Goal: Book appointment/travel/reservation

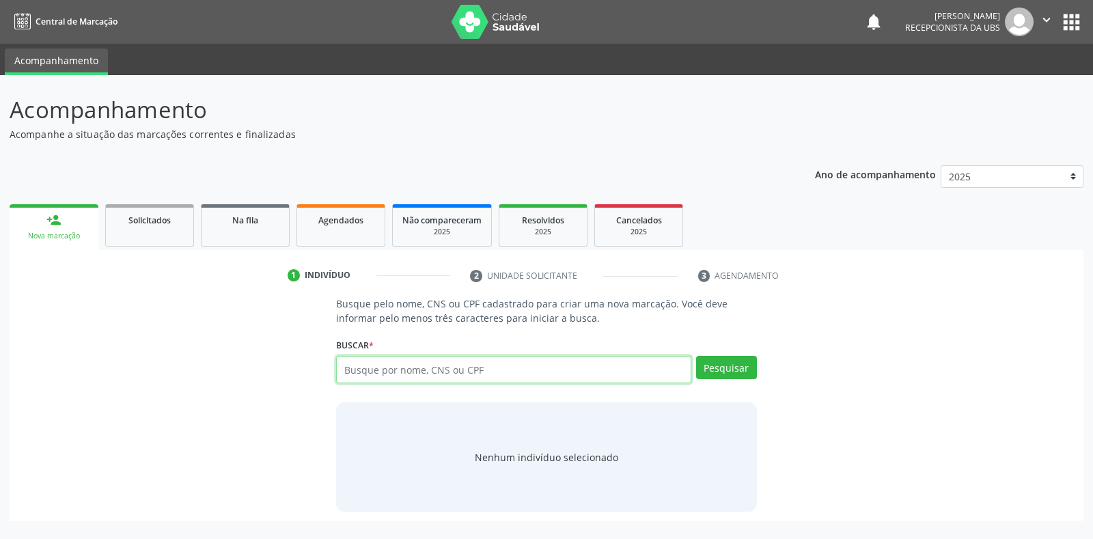
click at [456, 361] on input "text" at bounding box center [513, 369] width 355 height 27
paste input "136.601.464-20"
type input "136.601.464-20"
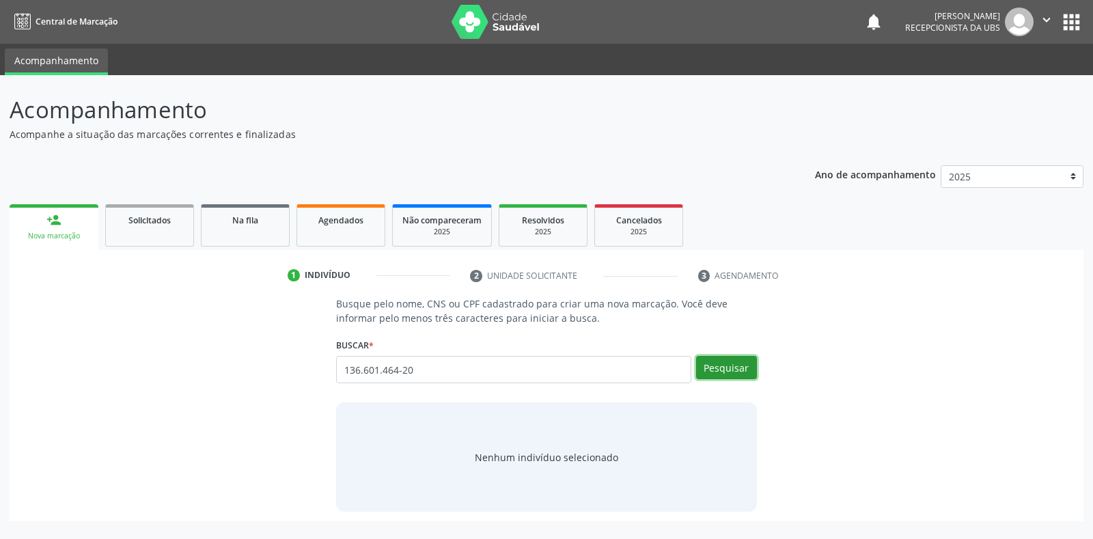
click at [739, 370] on button "Pesquisar" at bounding box center [726, 367] width 61 height 23
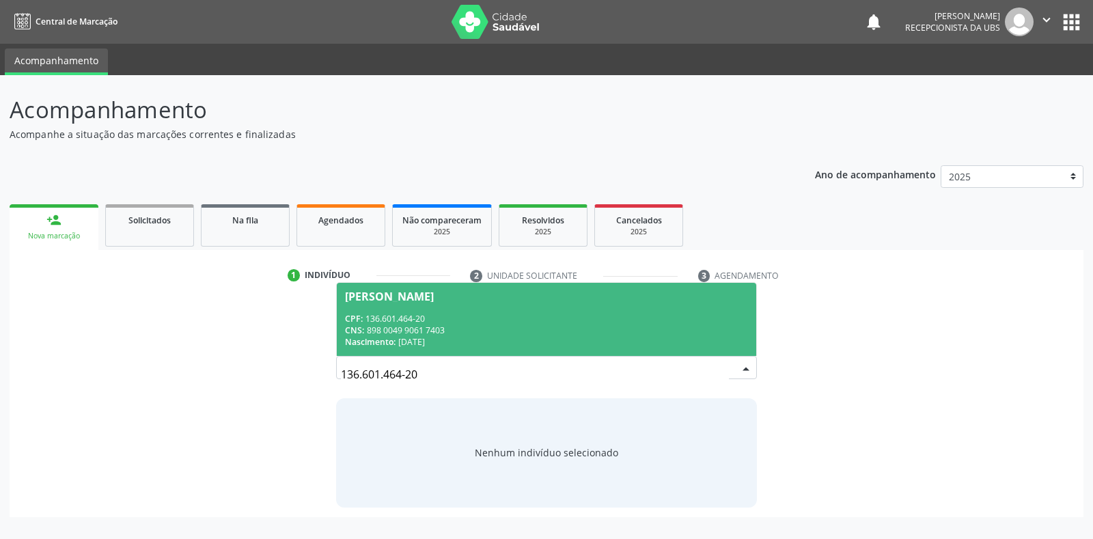
click at [577, 334] on div "CNS: 898 0049 9061 7403" at bounding box center [546, 331] width 402 height 12
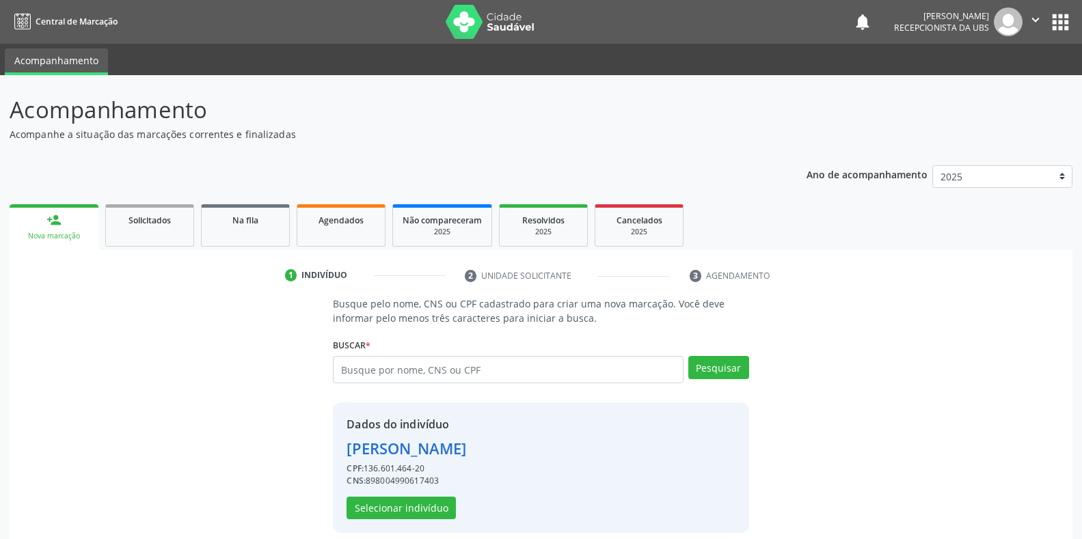
scroll to position [13, 0]
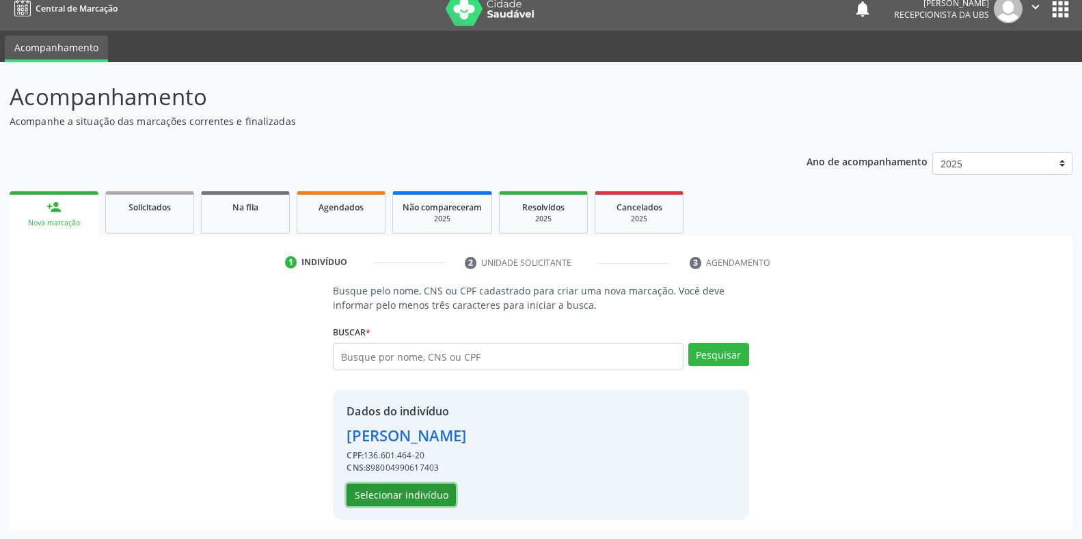
click at [399, 502] on button "Selecionar indivíduo" at bounding box center [400, 495] width 109 height 23
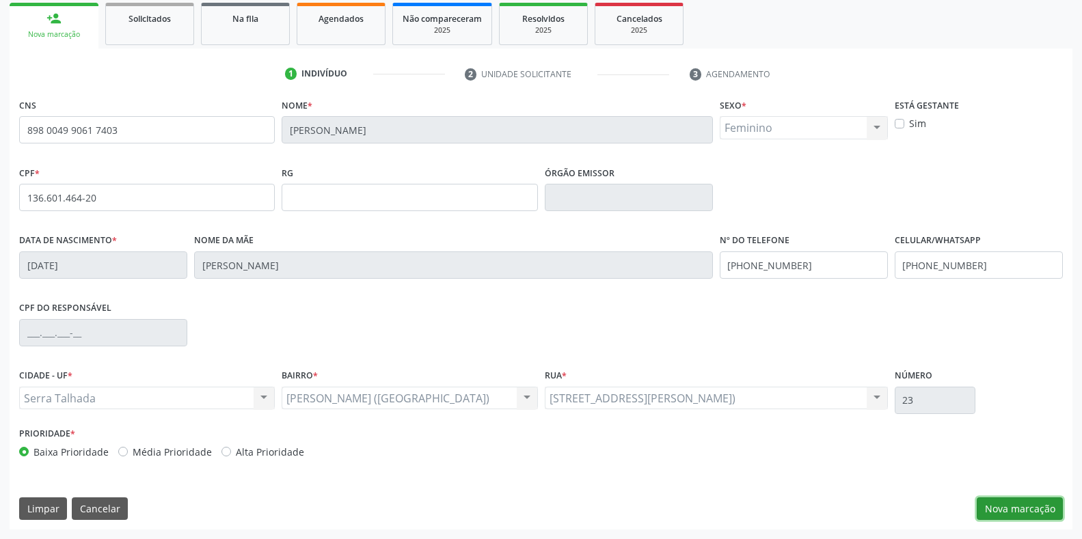
click at [1019, 505] on button "Nova marcação" at bounding box center [1019, 508] width 86 height 23
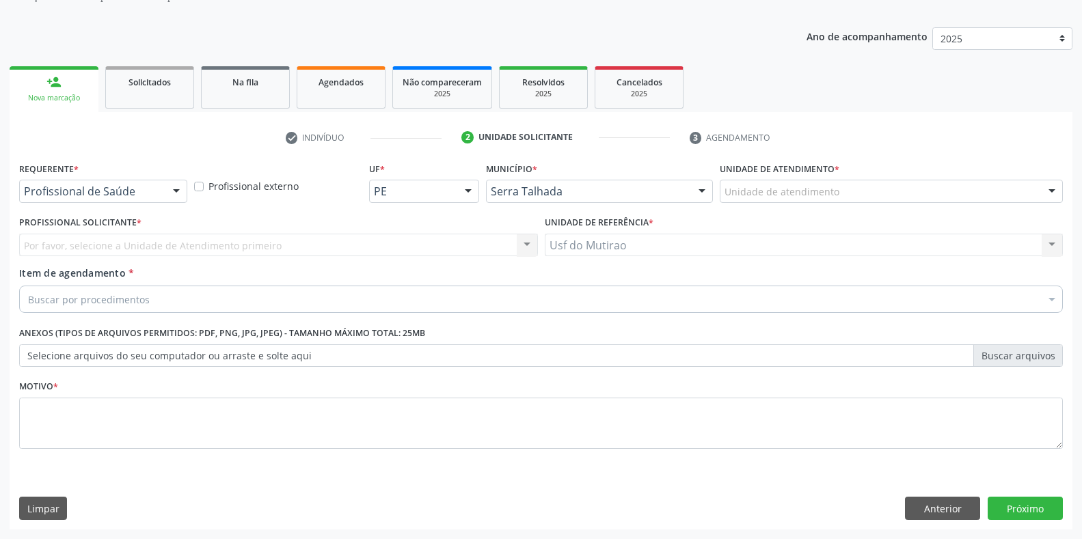
scroll to position [138, 0]
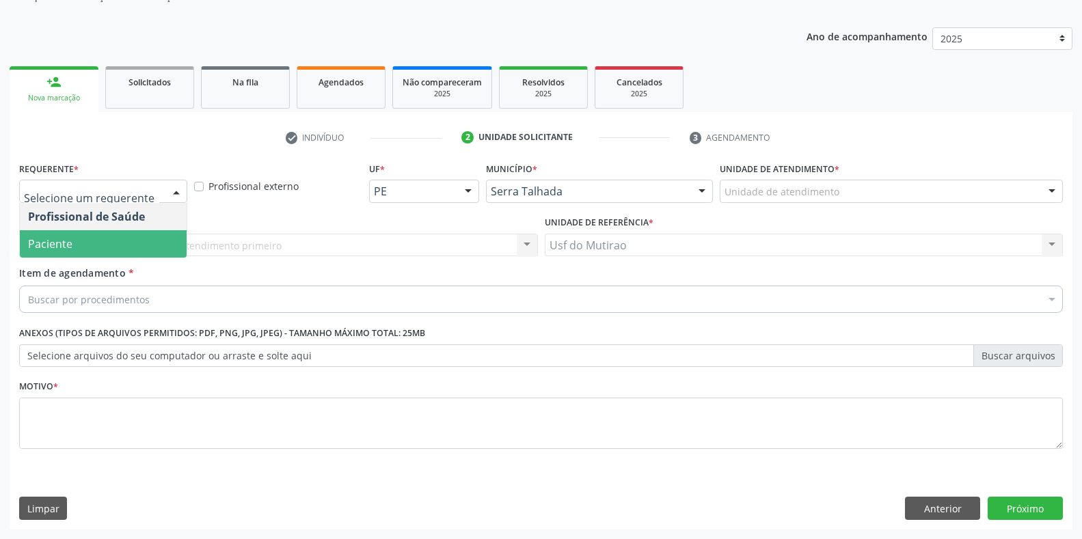
click at [72, 244] on span "Paciente" at bounding box center [103, 243] width 167 height 27
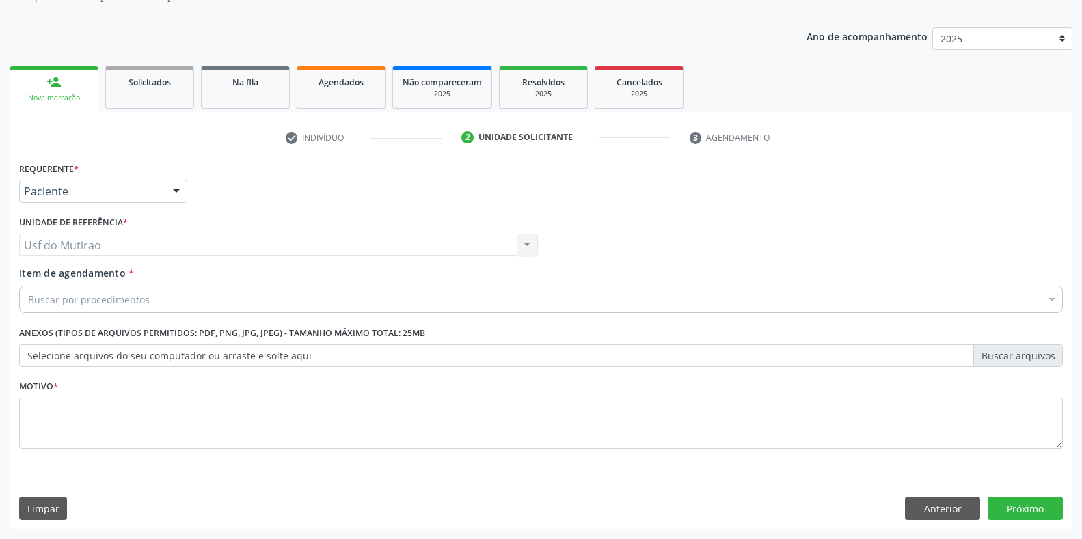
type input "ELETRO"
click at [28, 301] on input "ELETRO" at bounding box center [28, 299] width 0 height 27
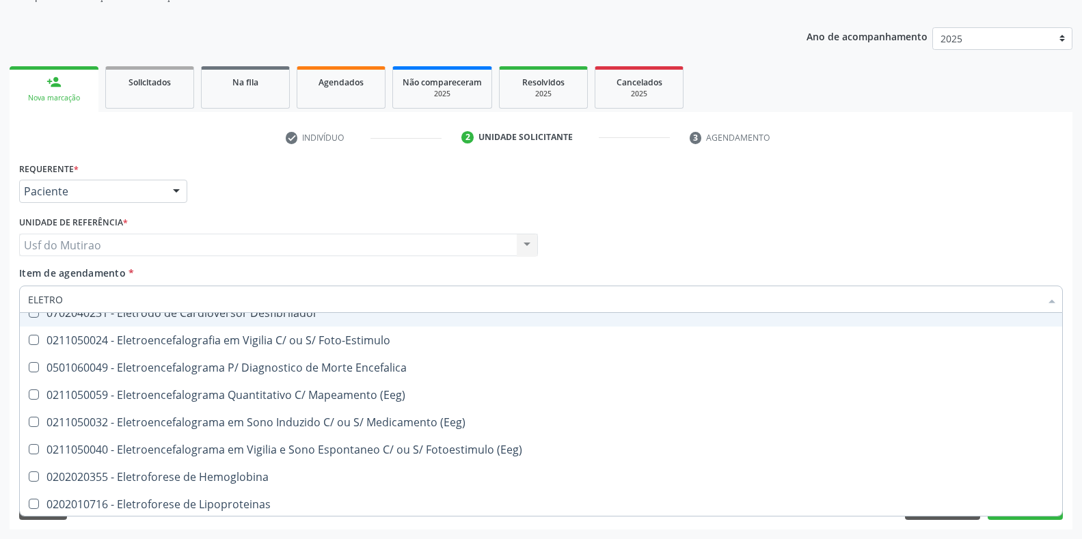
scroll to position [410, 0]
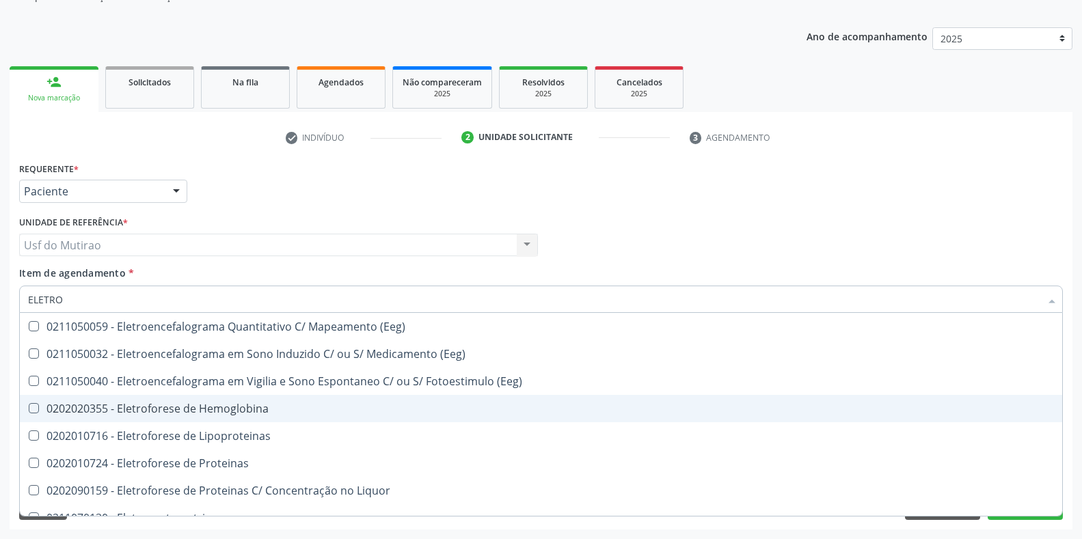
click at [195, 411] on div "0202020355 - Eletroforese de Hemoglobina" at bounding box center [541, 408] width 1026 height 11
checkbox Hemoglobina "true"
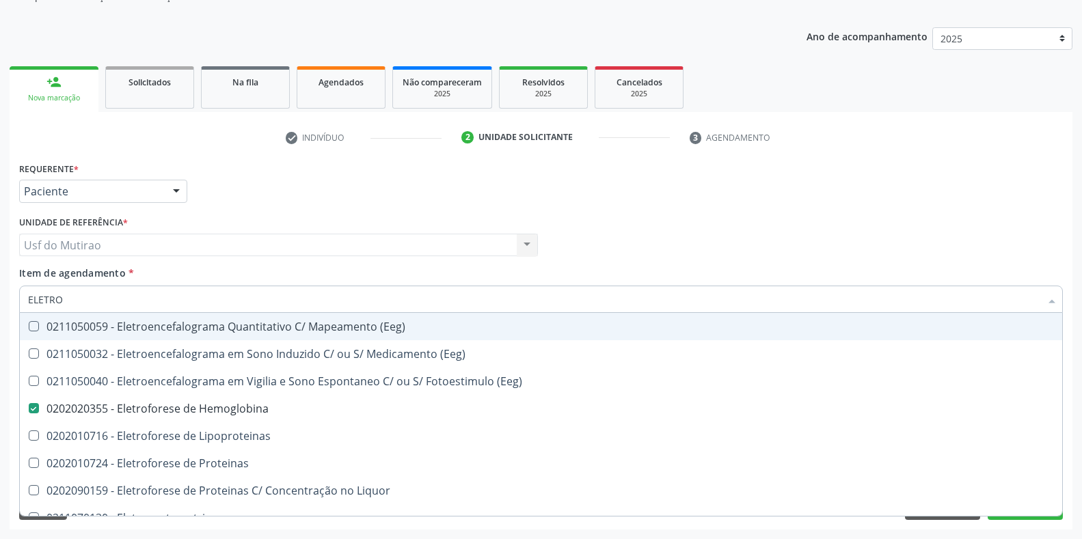
drag, startPoint x: 148, startPoint y: 297, endPoint x: 0, endPoint y: 297, distance: 147.6
click at [0, 297] on div "Acompanhamento Acompanhe a situação das marcações correntes e finalizadas Relat…" at bounding box center [541, 238] width 1082 height 602
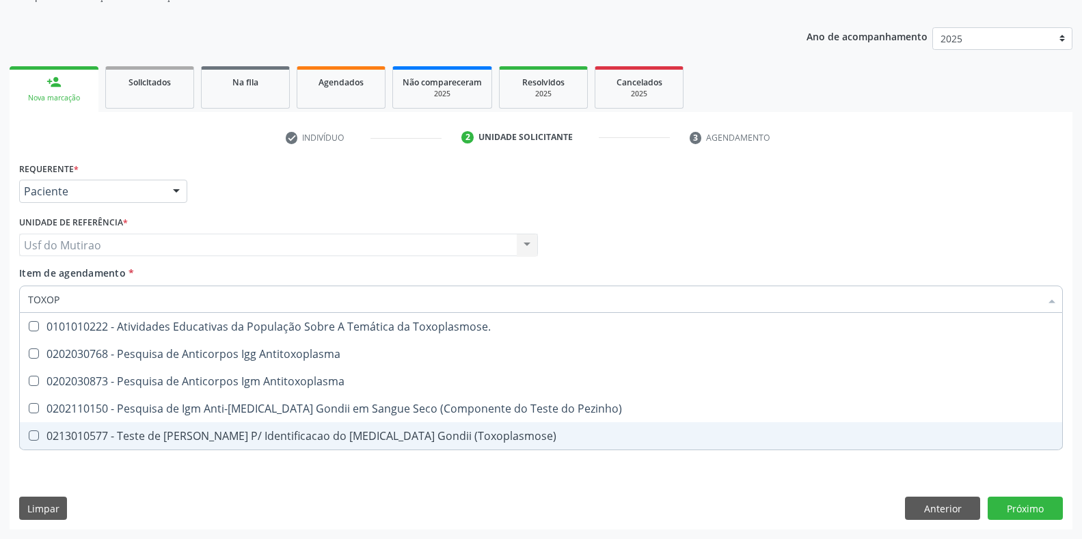
scroll to position [0, 0]
type input "TOXOPLAS"
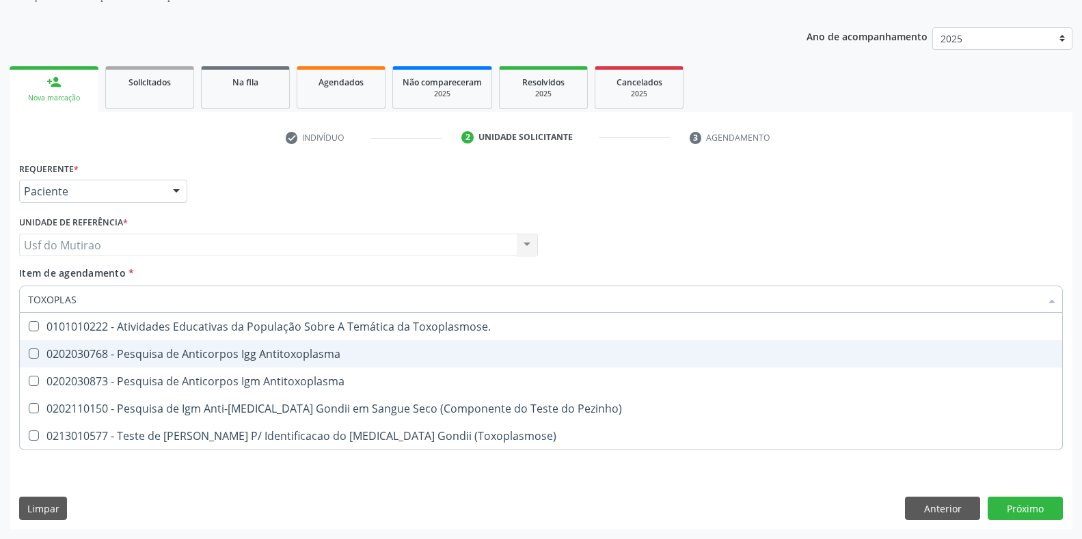
click at [151, 363] on span "0202030768 - Pesquisa de Anticorpos Igg Antitoxoplasma" at bounding box center [541, 353] width 1042 height 27
checkbox Antitoxoplasma "true"
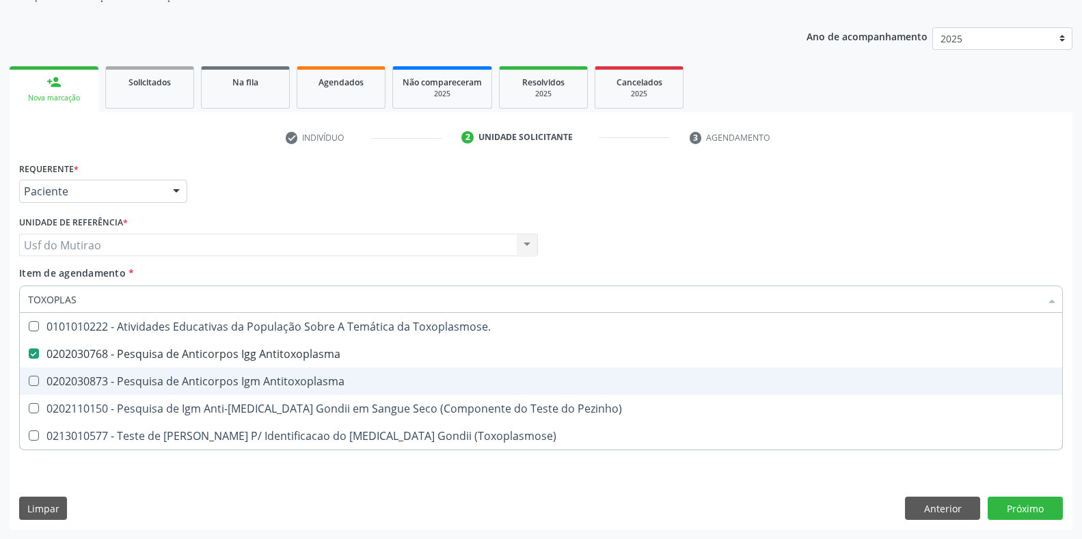
click at [152, 378] on div "0202030873 - Pesquisa de Anticorpos Igm Antitoxoplasma" at bounding box center [541, 381] width 1026 height 11
checkbox Antitoxoplasma "true"
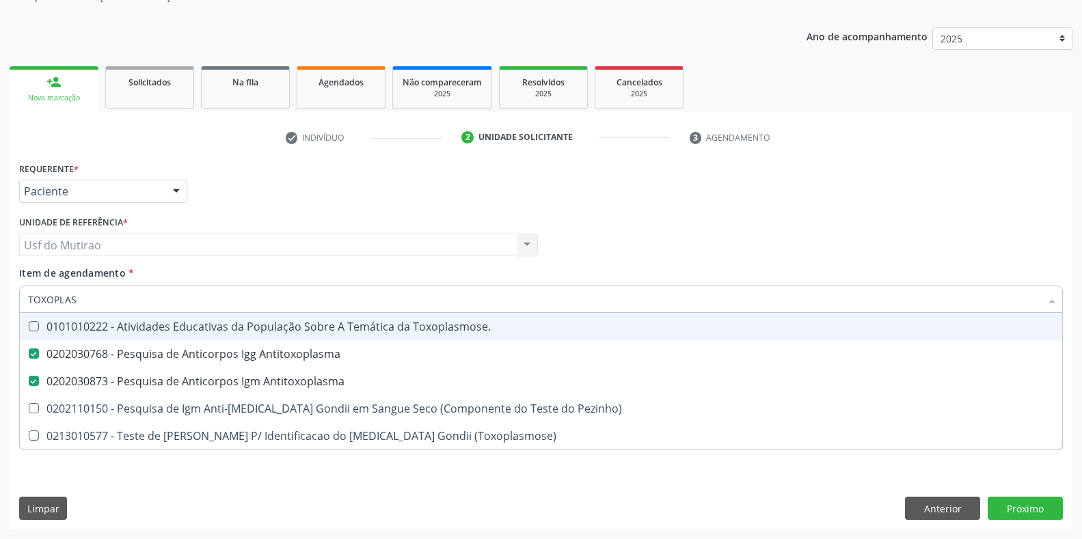
drag, startPoint x: 141, startPoint y: 306, endPoint x: 0, endPoint y: 297, distance: 141.8
click at [0, 297] on div "Acompanhamento Acompanhe a situação das marcações correntes e finalizadas Relat…" at bounding box center [541, 238] width 1082 height 602
type input "TESTE"
checkbox Antitoxoplasma "false"
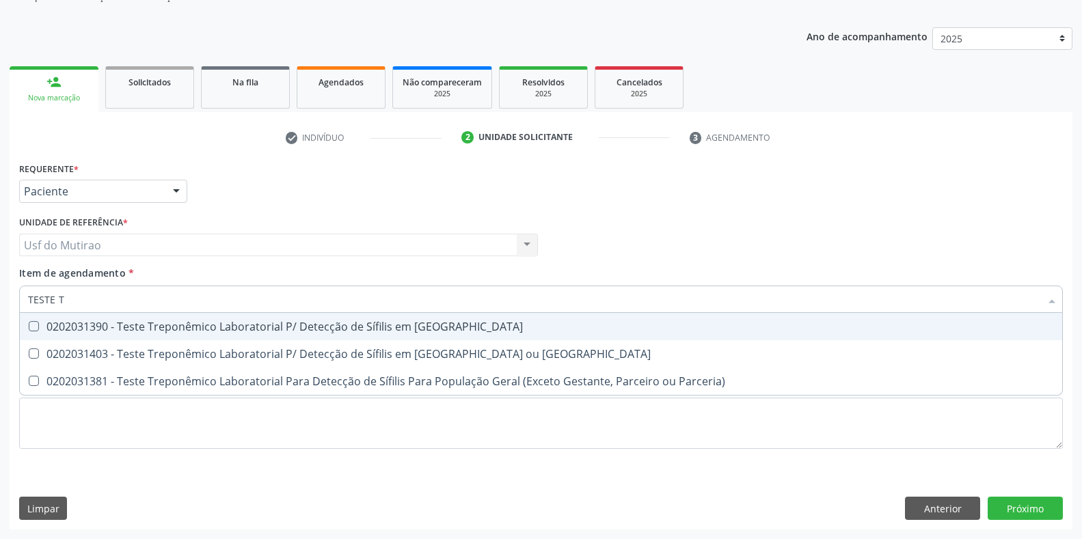
drag, startPoint x: 123, startPoint y: 291, endPoint x: 0, endPoint y: 293, distance: 123.0
click at [0, 293] on div "Acompanhamento Acompanhe a situação das marcações correntes e finalizadas Relat…" at bounding box center [541, 238] width 1082 height 602
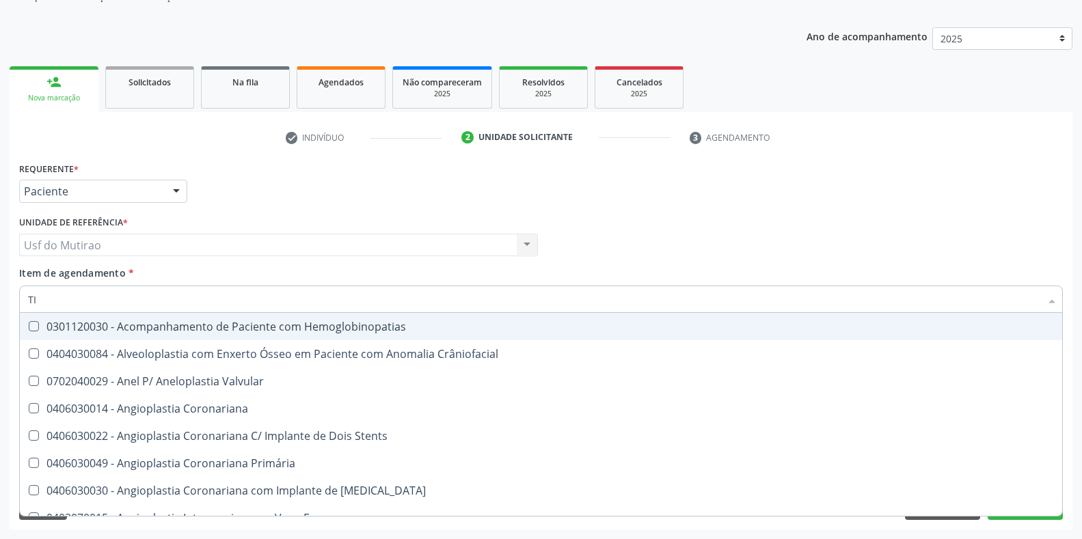
type input "T"
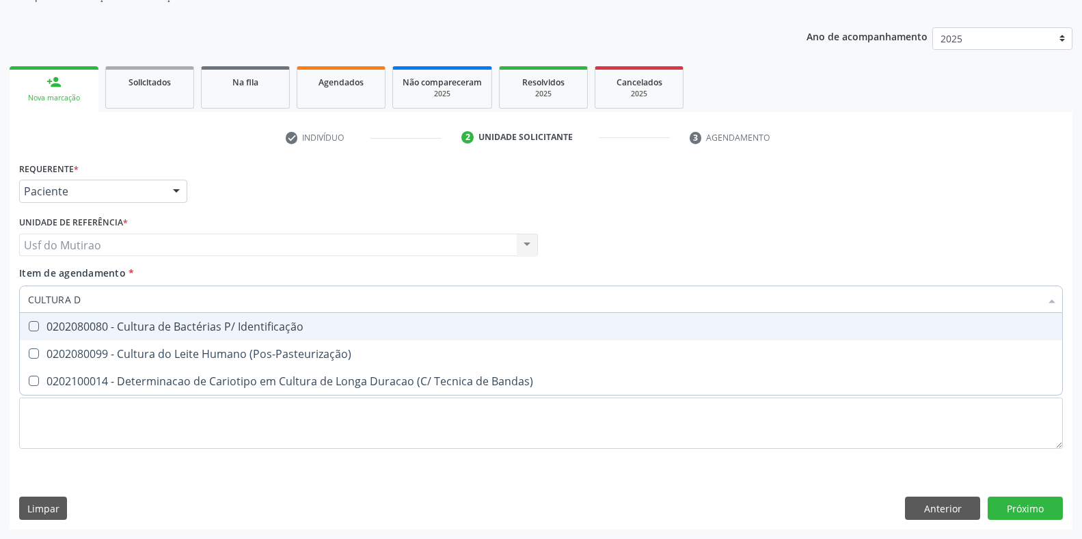
type input "CULTURA DE"
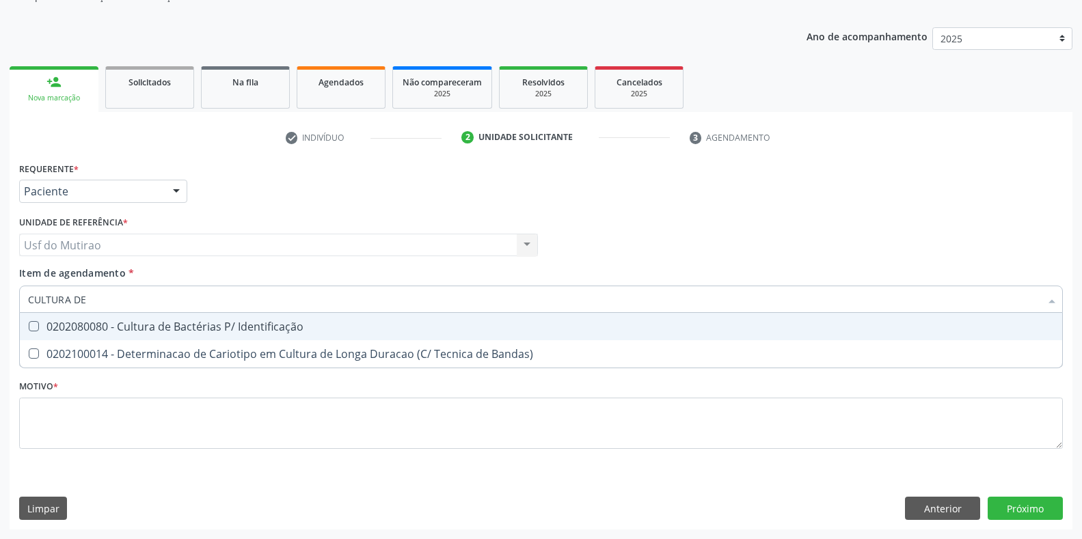
click at [89, 338] on span "0202080080 - Cultura de Bactérias P/ Identificação" at bounding box center [541, 326] width 1042 height 27
checkbox Identificação "true"
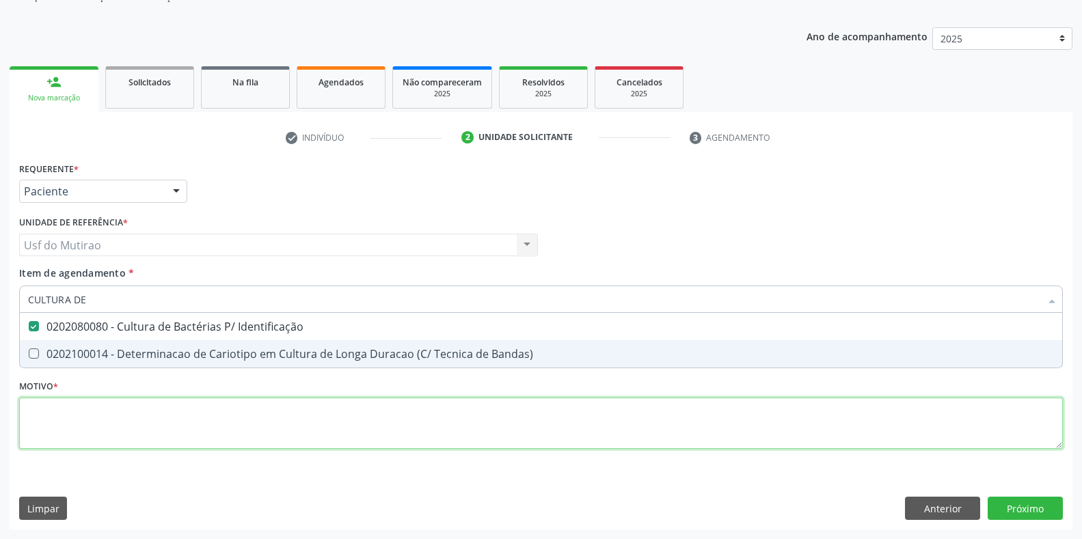
click at [147, 441] on div "Requerente * Paciente Profissional de Saúde Paciente Nenhum resultado encontrad…" at bounding box center [540, 314] width 1043 height 310
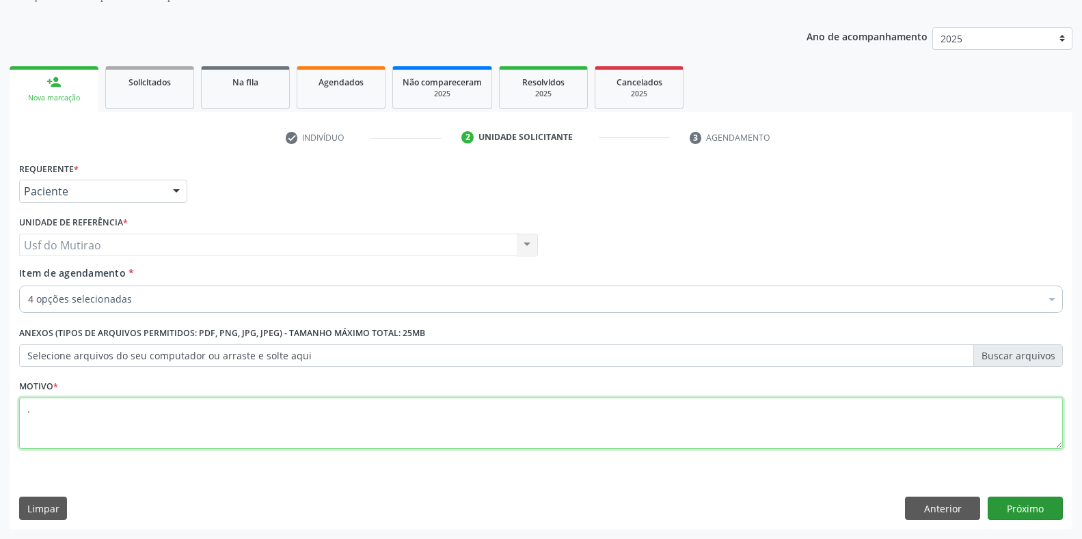
type textarea "."
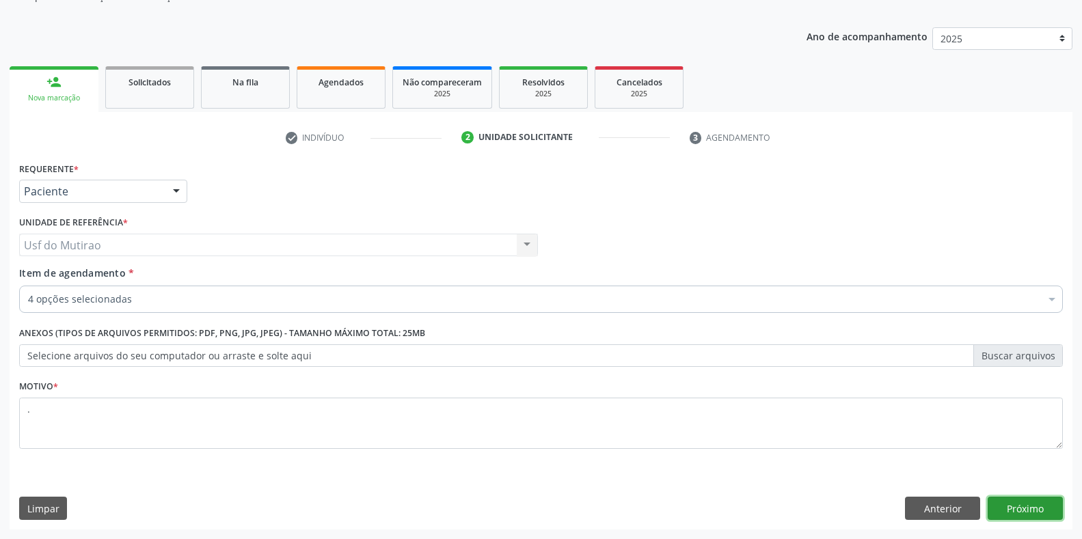
click at [1013, 511] on button "Próximo" at bounding box center [1024, 508] width 75 height 23
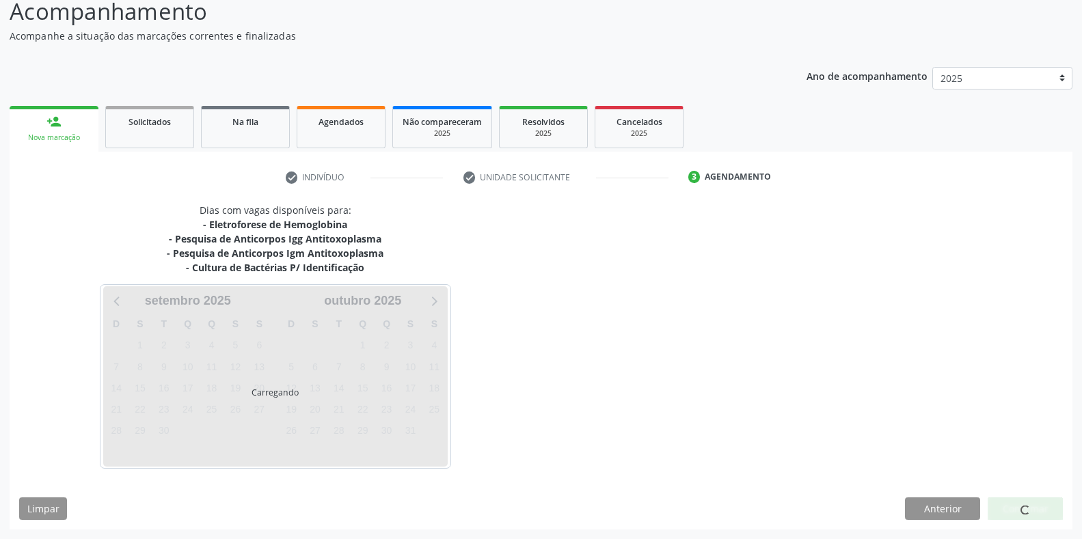
scroll to position [98, 0]
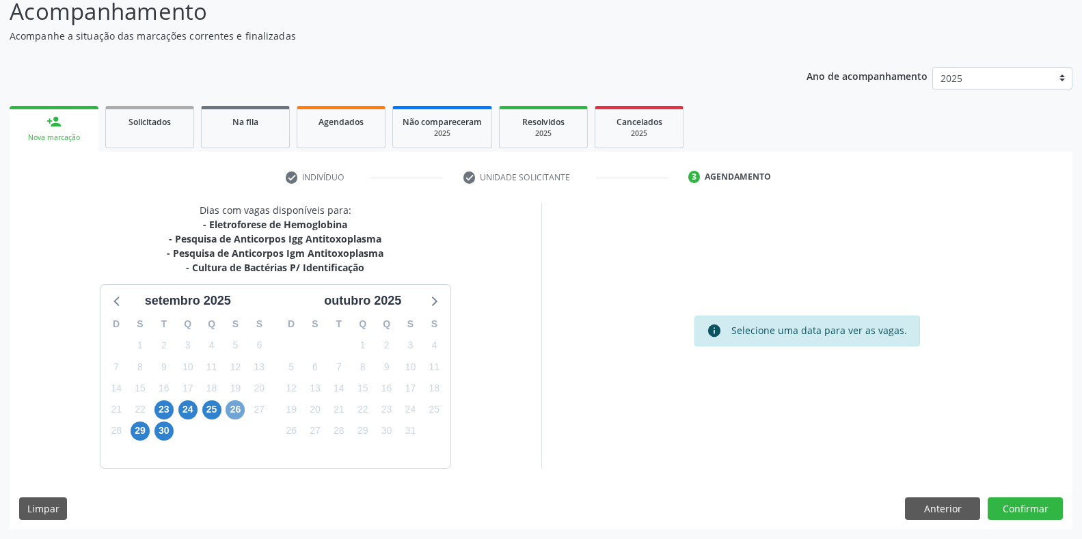
click at [225, 407] on span "26" at bounding box center [234, 409] width 19 height 19
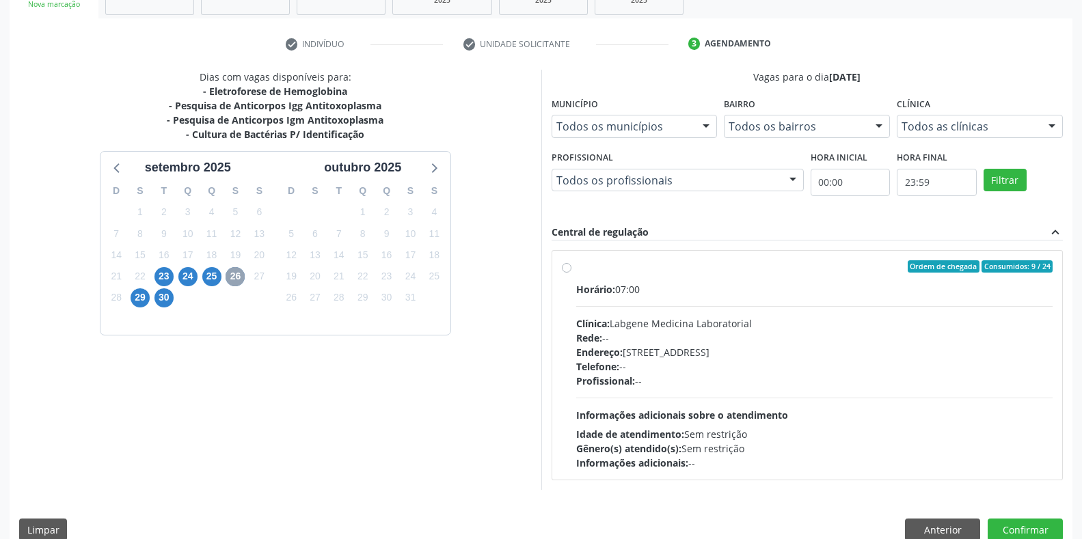
scroll to position [253, 0]
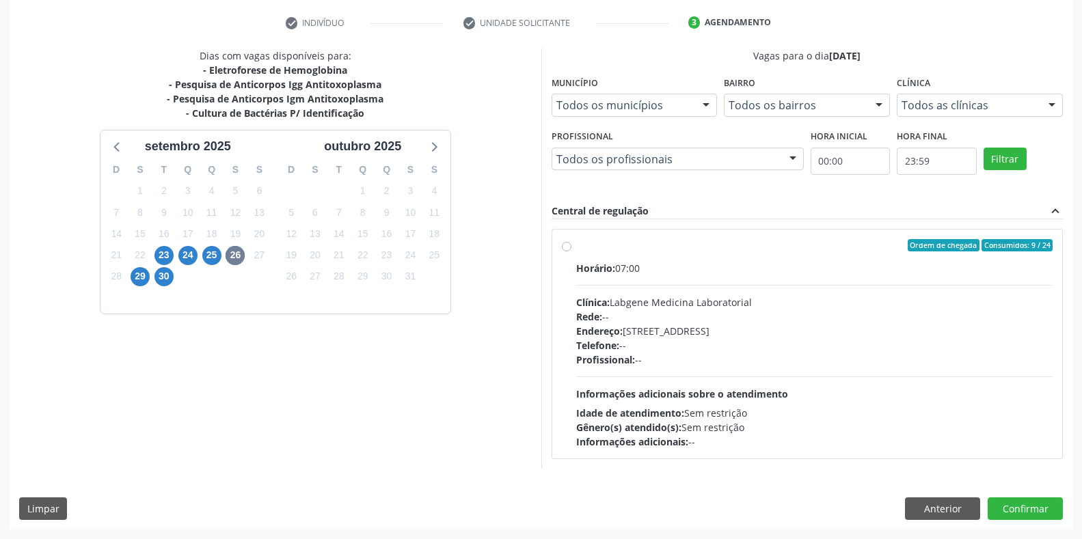
click at [696, 297] on div "Clínica: Labgene Medicina Laboratorial" at bounding box center [814, 302] width 477 height 14
click at [571, 251] on input "Ordem de chegada Consumidos: 9 / 24 Horário: 07:00 Clínica: Labgene Medicina La…" at bounding box center [567, 245] width 10 height 12
radio input "true"
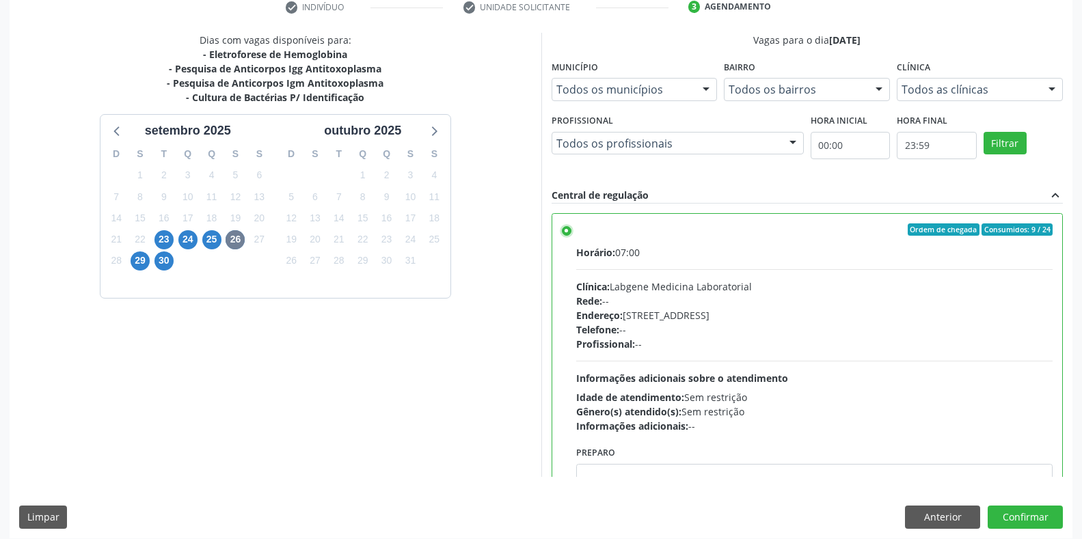
scroll to position [277, 0]
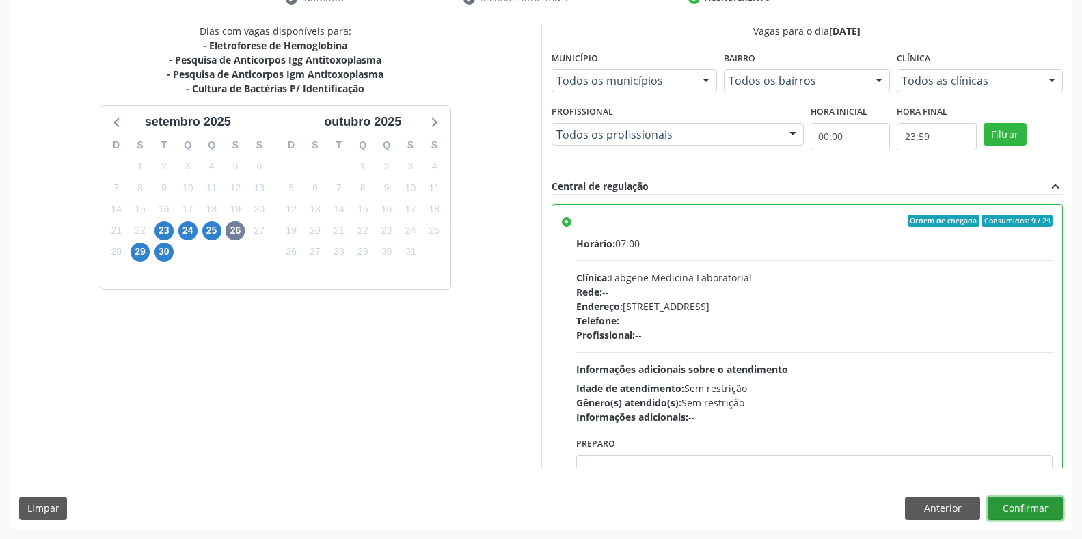
click at [1037, 512] on button "Confirmar" at bounding box center [1024, 508] width 75 height 23
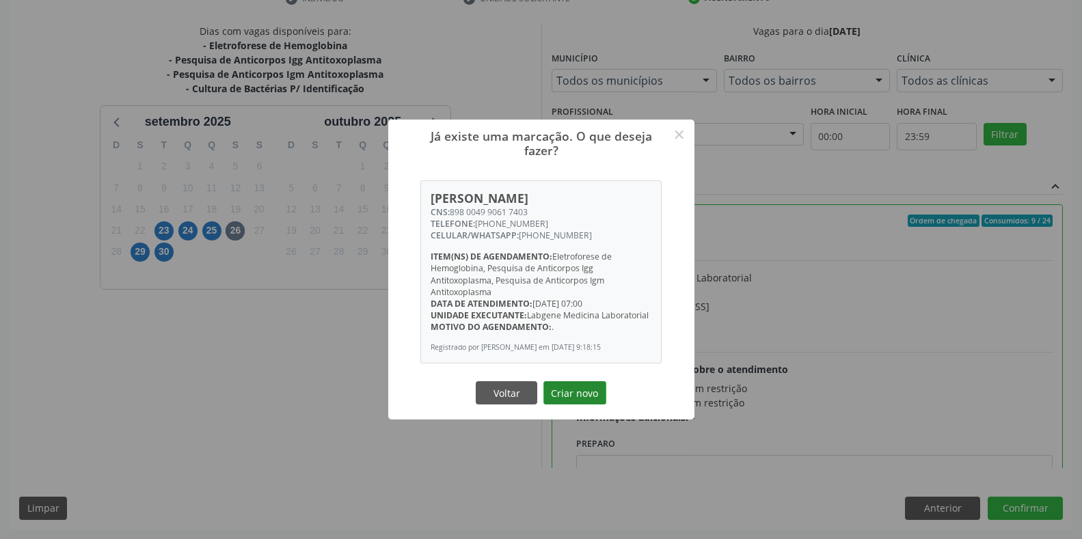
click at [590, 394] on button "Criar novo" at bounding box center [574, 392] width 63 height 23
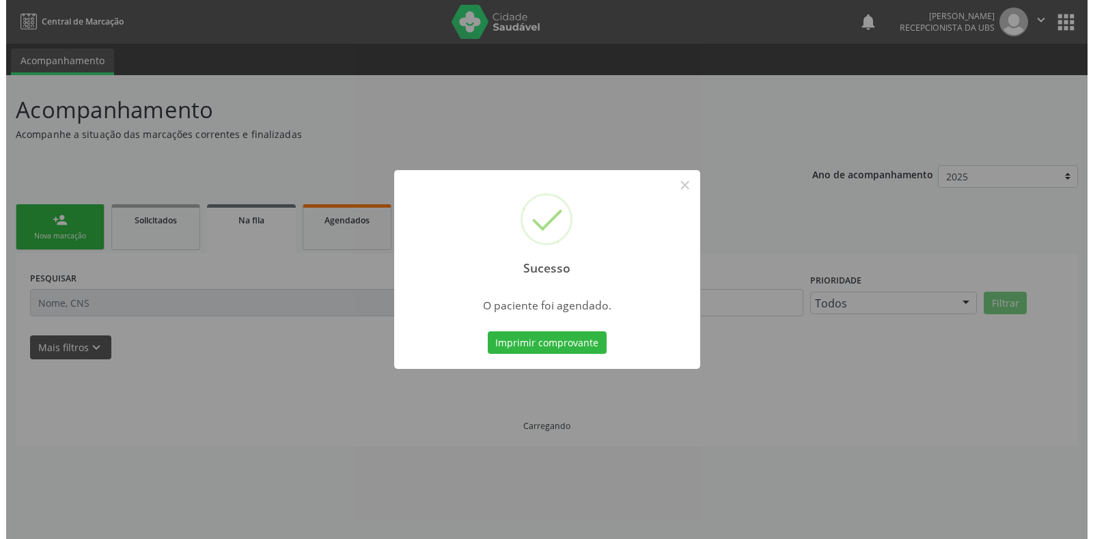
scroll to position [0, 0]
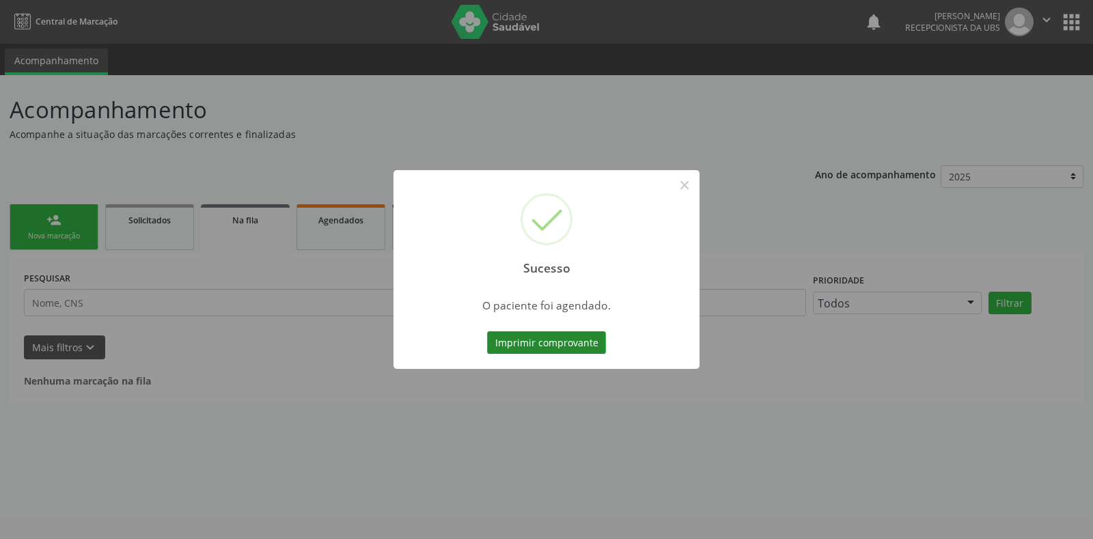
click at [581, 349] on button "Imprimir comprovante" at bounding box center [546, 342] width 119 height 23
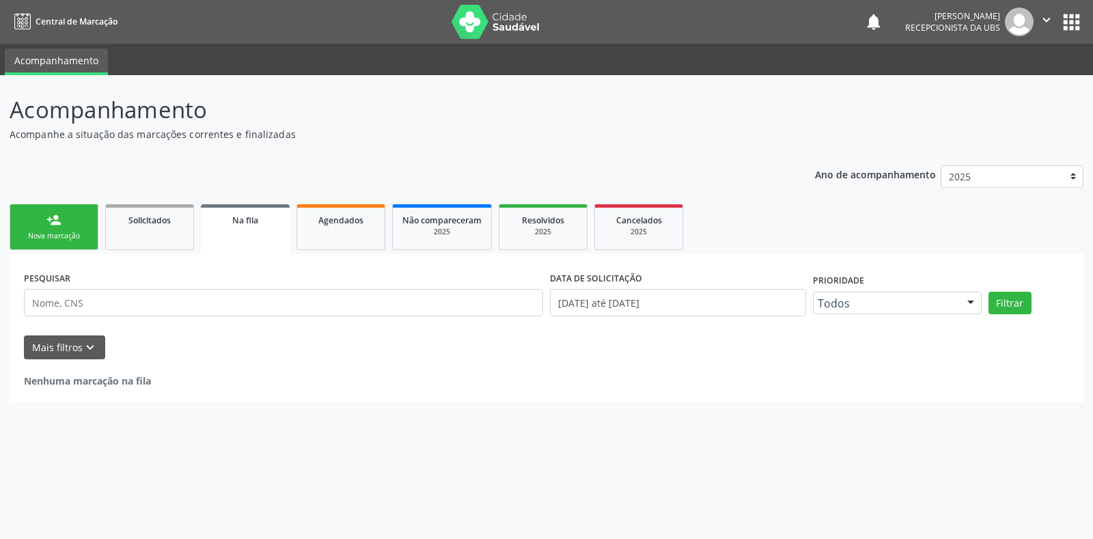
click at [61, 231] on div "Nova marcação" at bounding box center [54, 236] width 68 height 10
